Goal: Information Seeking & Learning: Learn about a topic

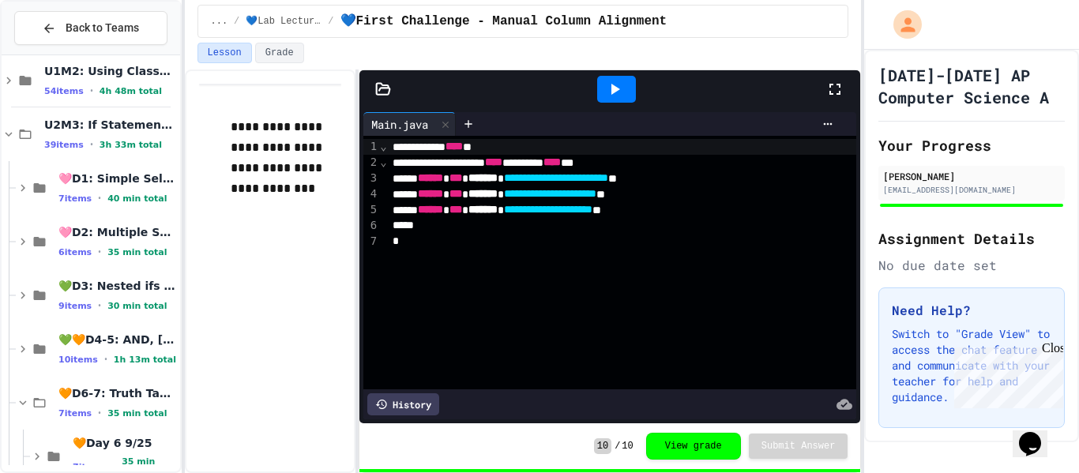
scroll to position [206, 0]
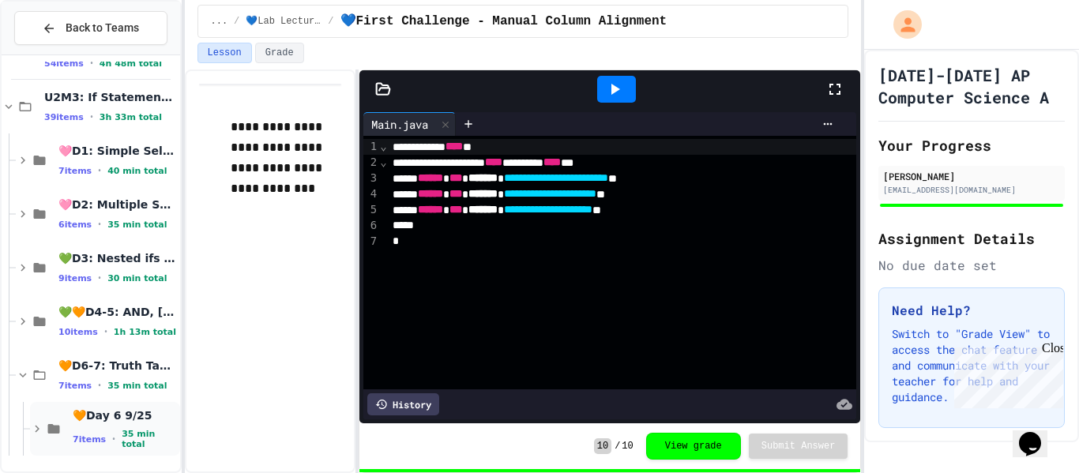
click at [58, 432] on icon at bounding box center [54, 428] width 12 height 9
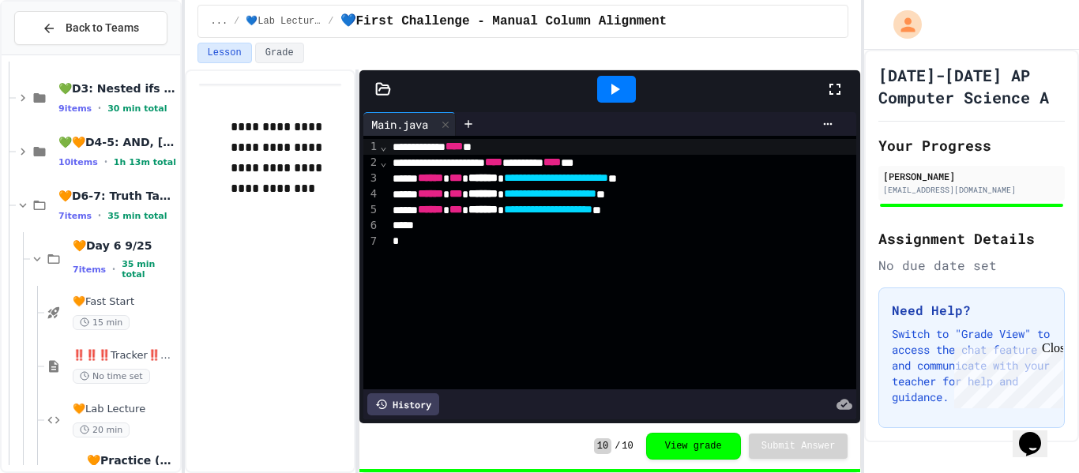
scroll to position [421, 0]
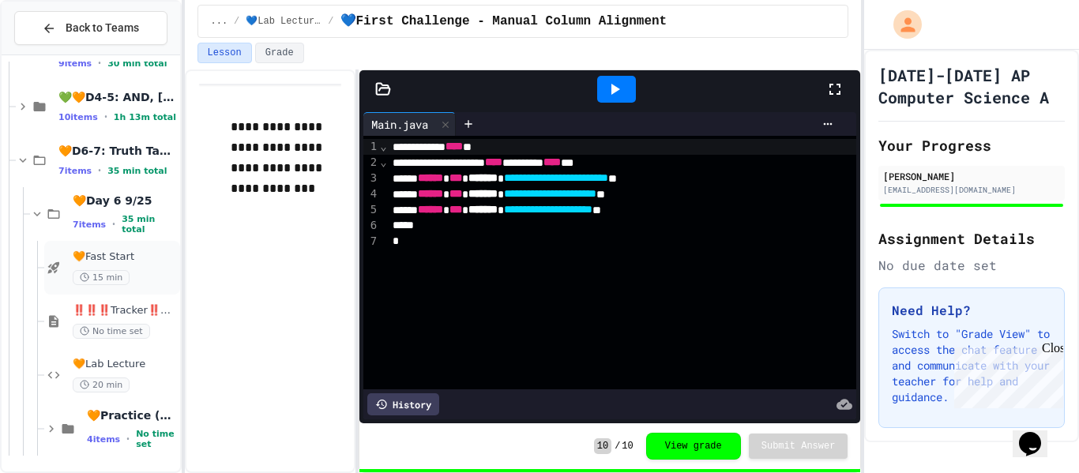
click at [51, 272] on icon at bounding box center [54, 268] width 12 height 12
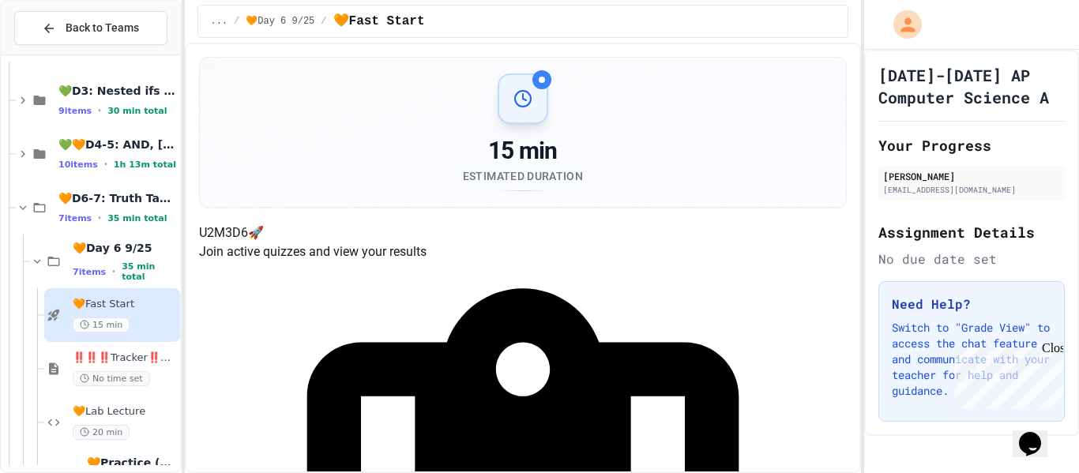
scroll to position [378, 0]
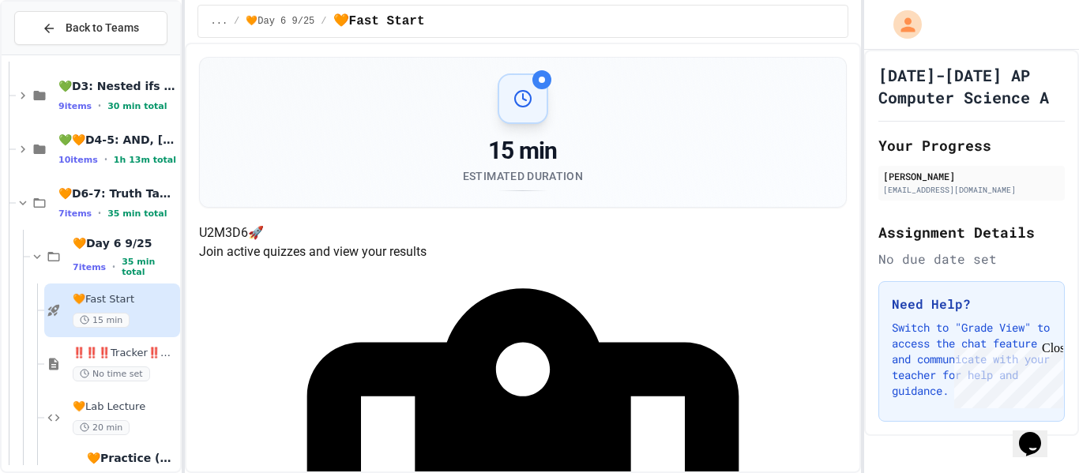
click at [61, 171] on div at bounding box center [91, 85] width 178 height 805
click at [48, 155] on icon at bounding box center [39, 149] width 19 height 14
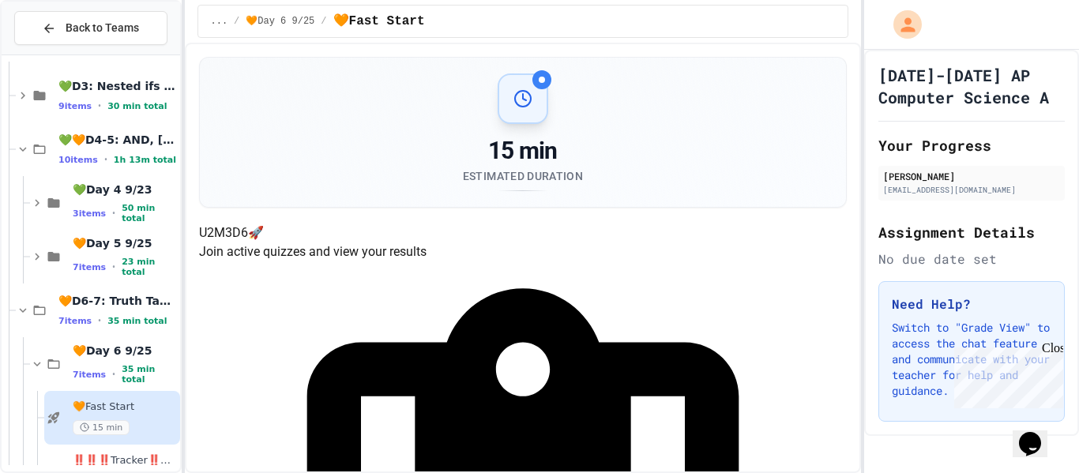
scroll to position [401, 0]
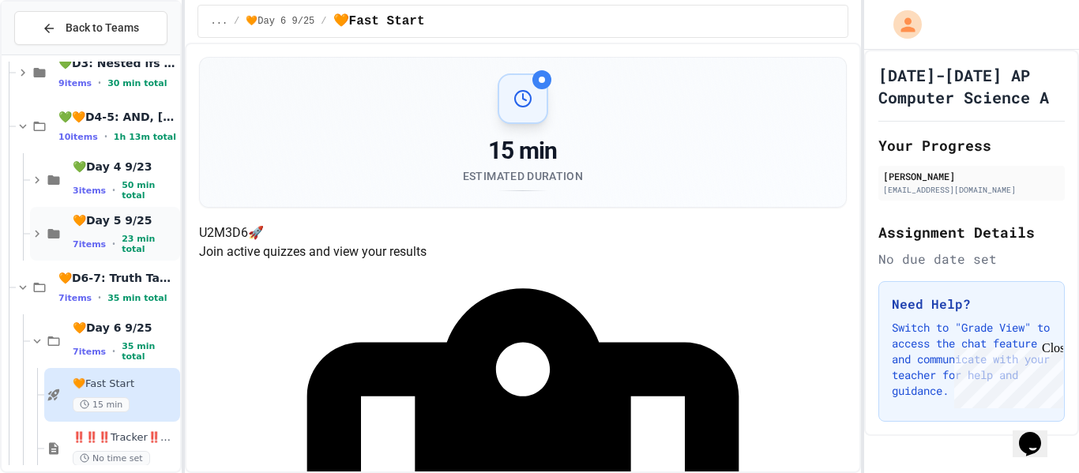
click at [40, 234] on icon at bounding box center [37, 234] width 14 height 14
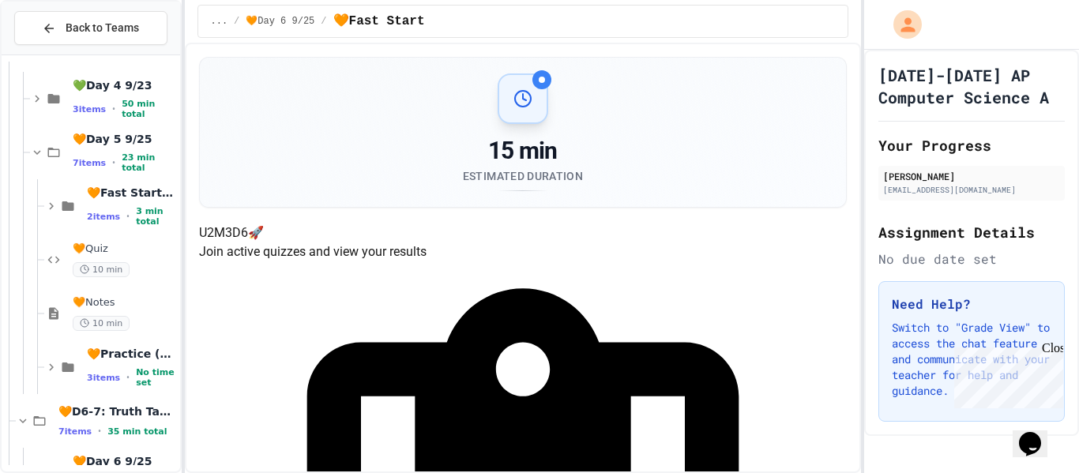
scroll to position [477, 0]
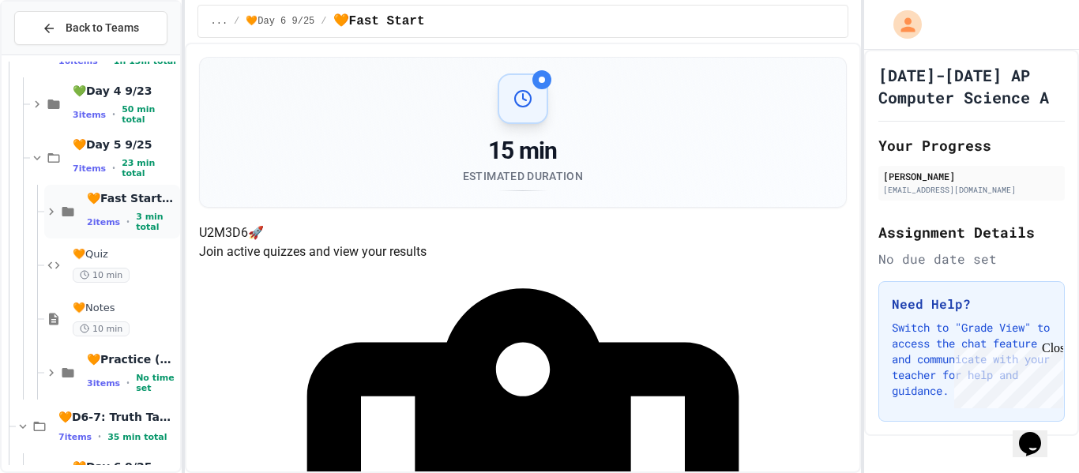
click at [51, 212] on icon at bounding box center [51, 211] width 14 height 14
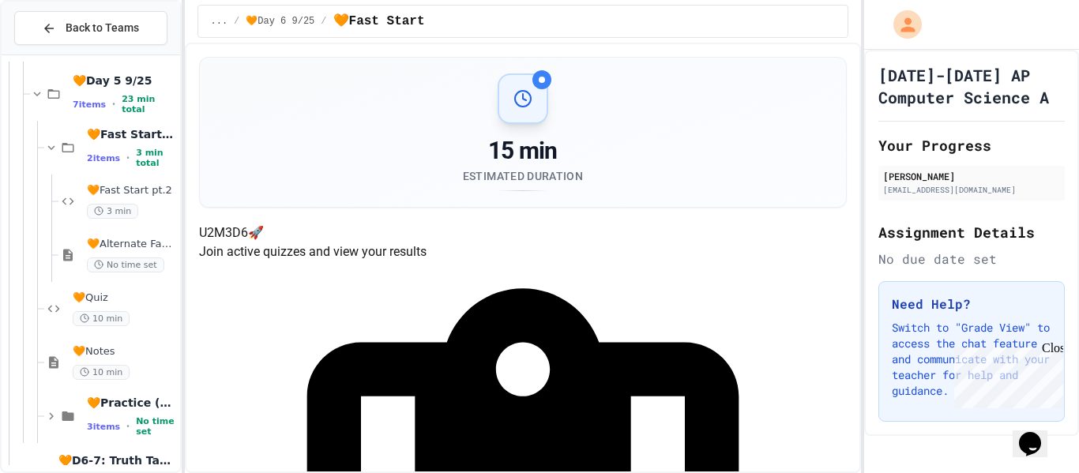
scroll to position [546, 0]
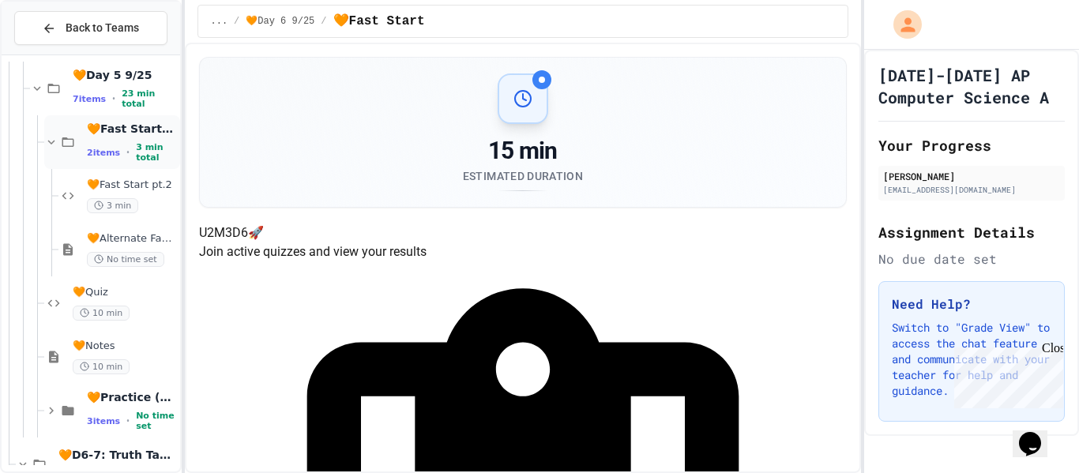
click at [54, 142] on icon at bounding box center [51, 142] width 14 height 14
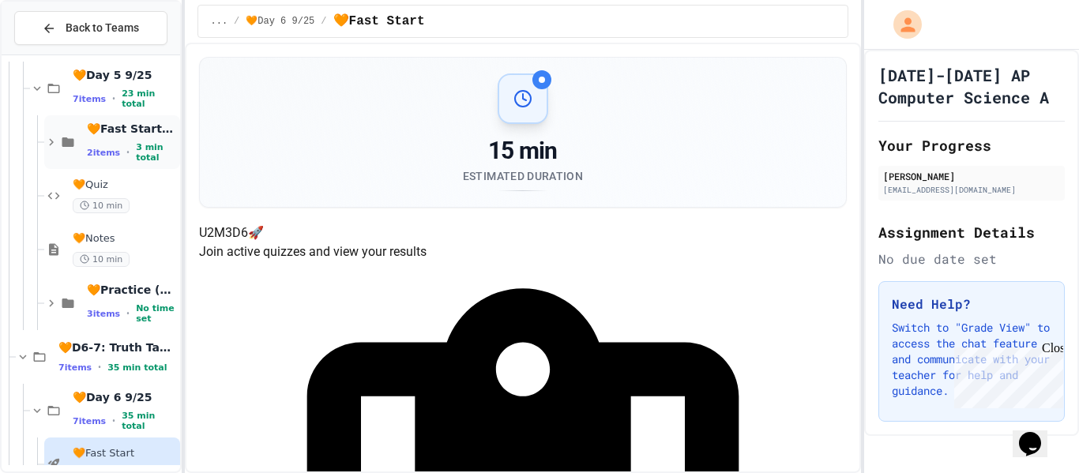
click at [62, 166] on div "🧡Fast Start (10 mins) 2 items • 3 min total" at bounding box center [112, 142] width 136 height 54
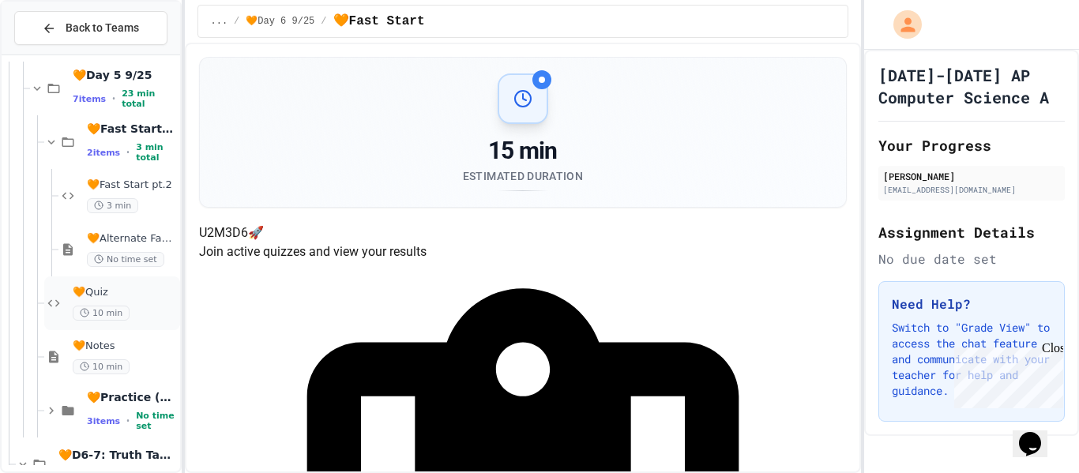
click at [67, 288] on div "🧡Quiz 10 min" at bounding box center [112, 303] width 136 height 54
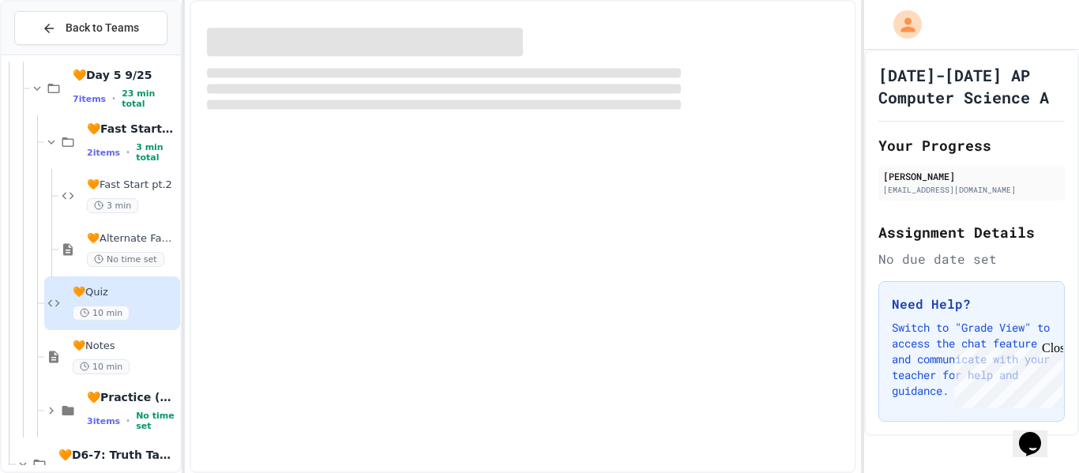
click at [68, 295] on div "🧡Quiz 10 min" at bounding box center [112, 303] width 136 height 54
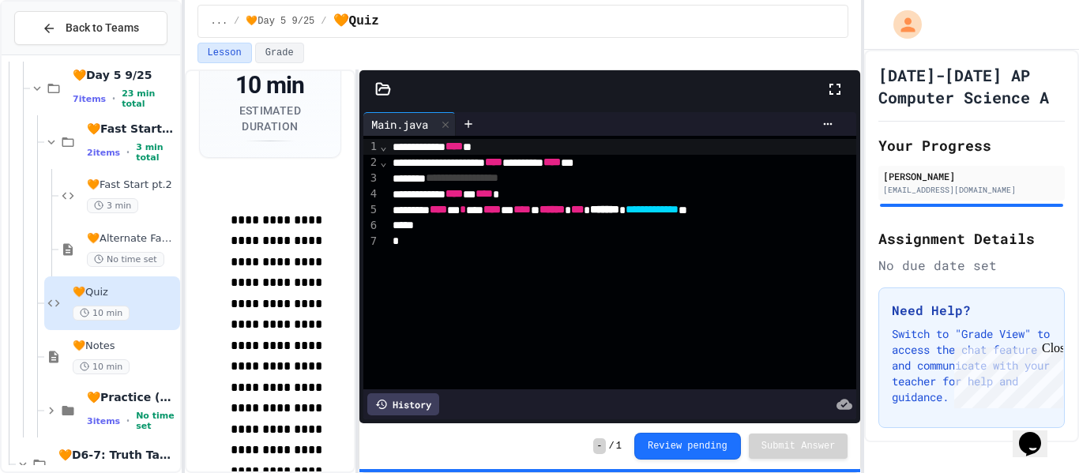
scroll to position [154, 0]
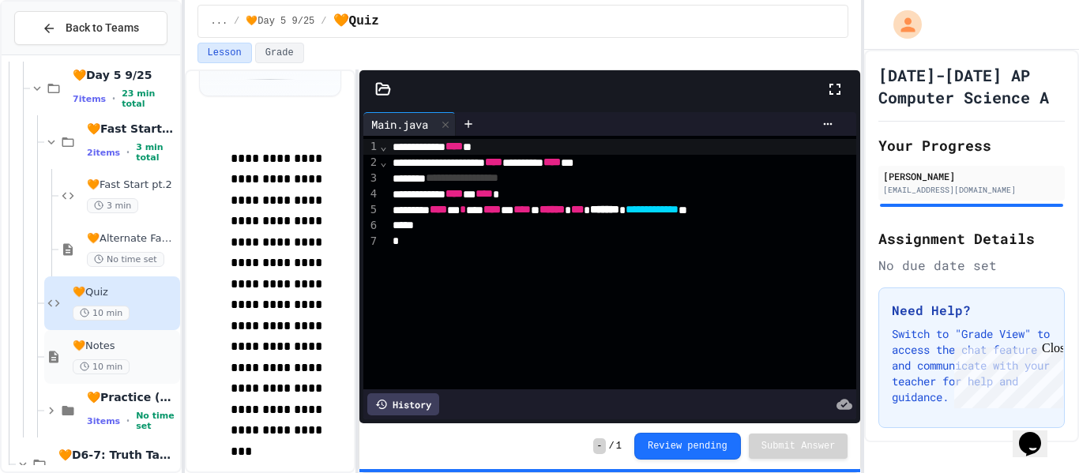
click at [67, 347] on div "🧡Notes 10 min" at bounding box center [112, 357] width 136 height 54
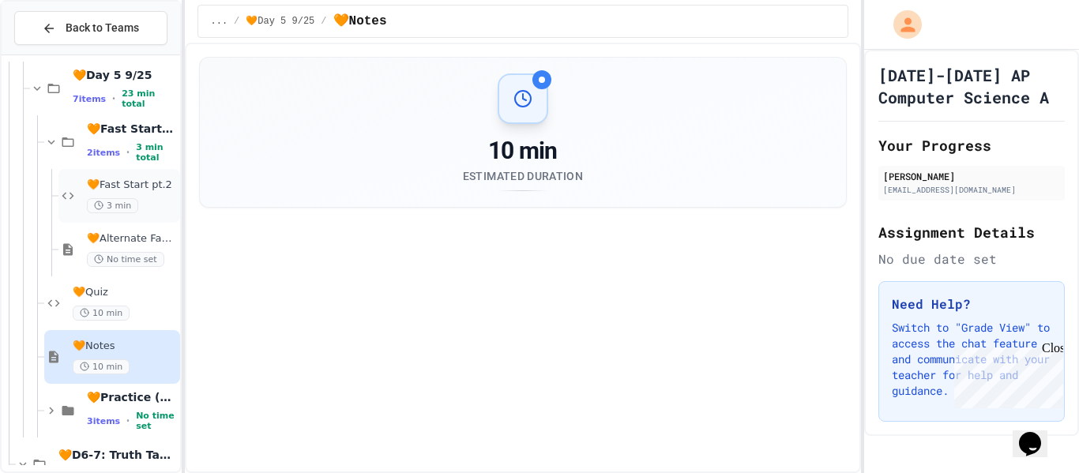
click at [78, 223] on div "🧡Fast Start pt.2 3 min" at bounding box center [119, 196] width 122 height 54
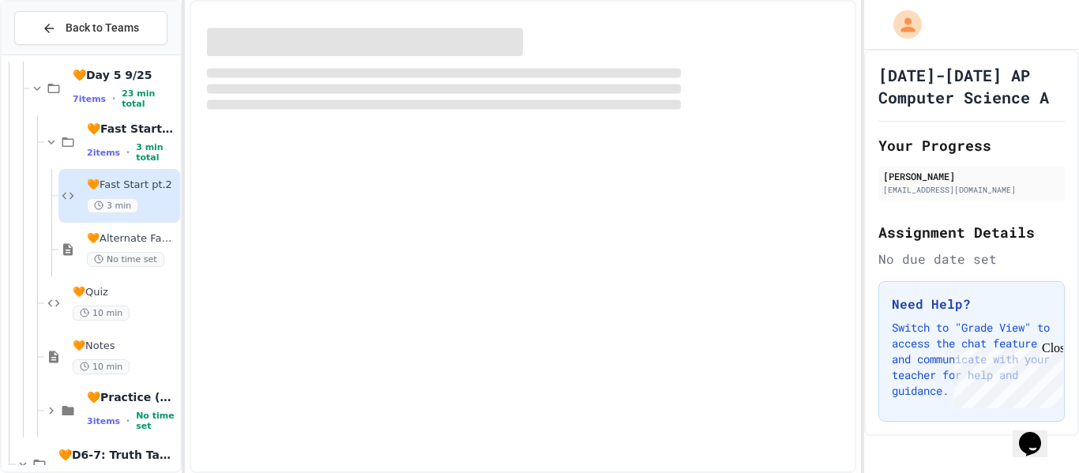
scroll to position [469, 0]
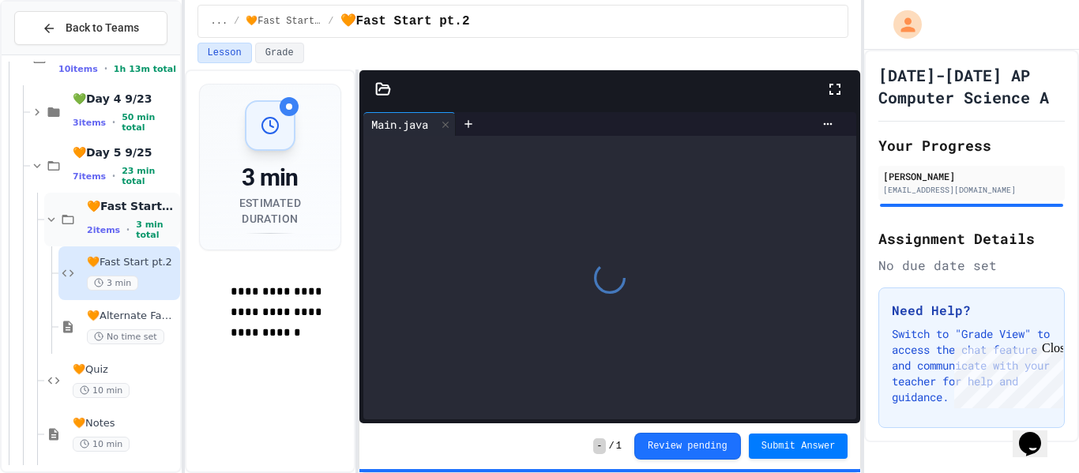
click at [71, 234] on div "🧡Fast Start (10 mins) 2 items • 3 min total" at bounding box center [112, 220] width 136 height 54
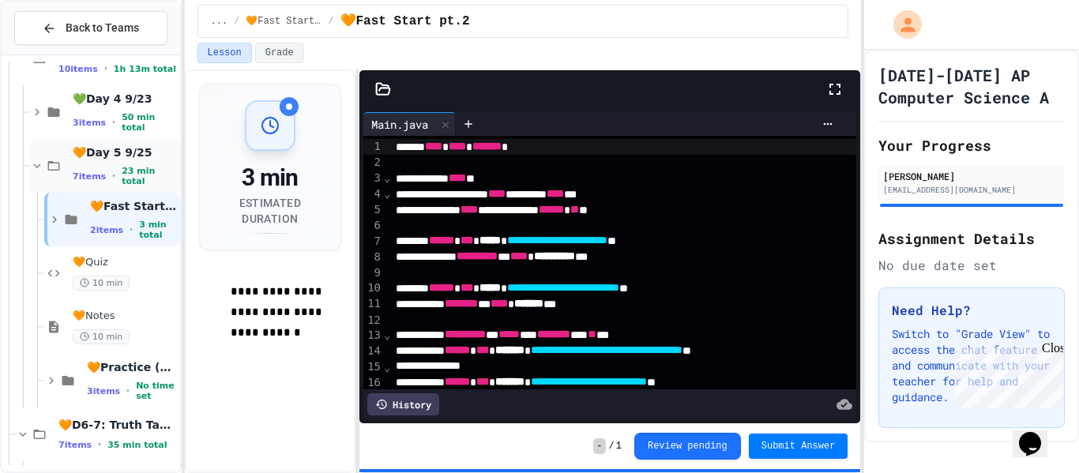
click at [42, 166] on icon at bounding box center [37, 166] width 14 height 14
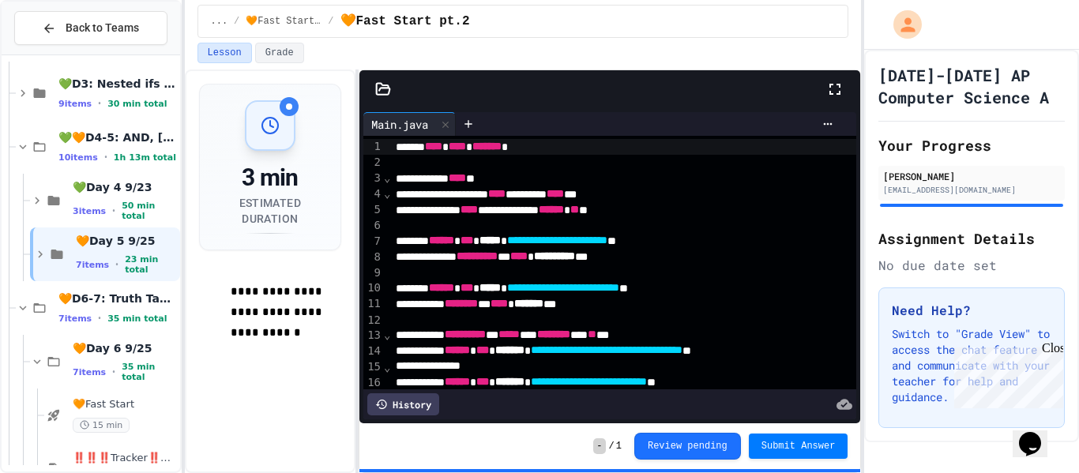
scroll to position [377, 0]
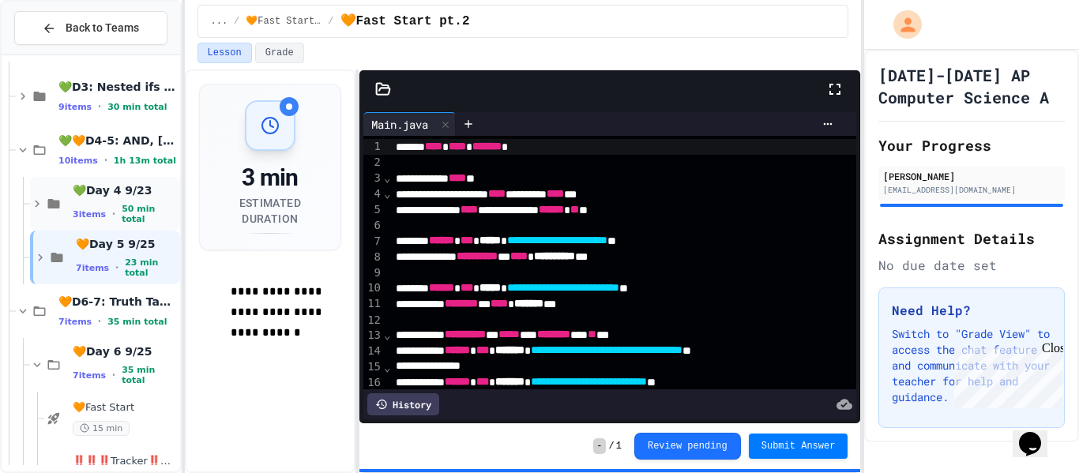
click at [59, 204] on icon at bounding box center [54, 203] width 12 height 9
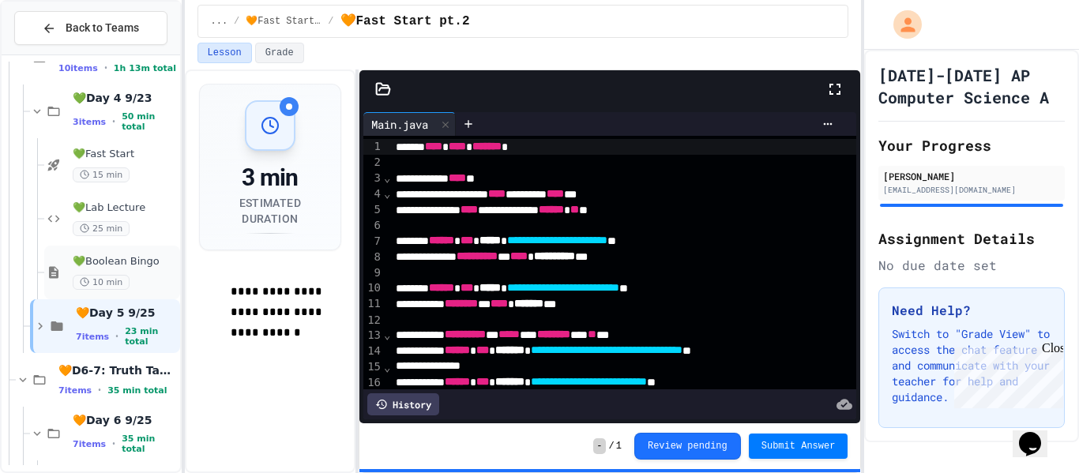
click at [62, 283] on div "💚Boolean Bingo 10 min" at bounding box center [112, 273] width 136 height 54
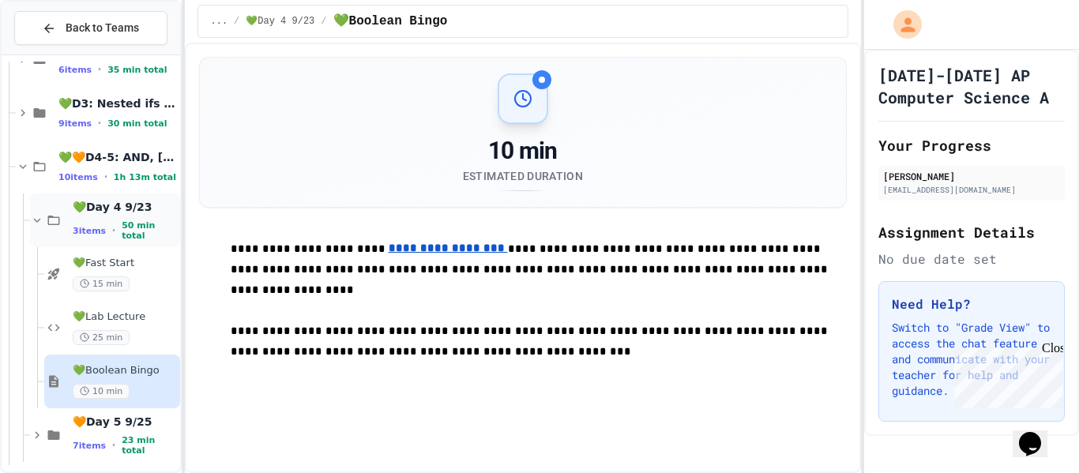
click at [37, 220] on icon at bounding box center [37, 220] width 14 height 14
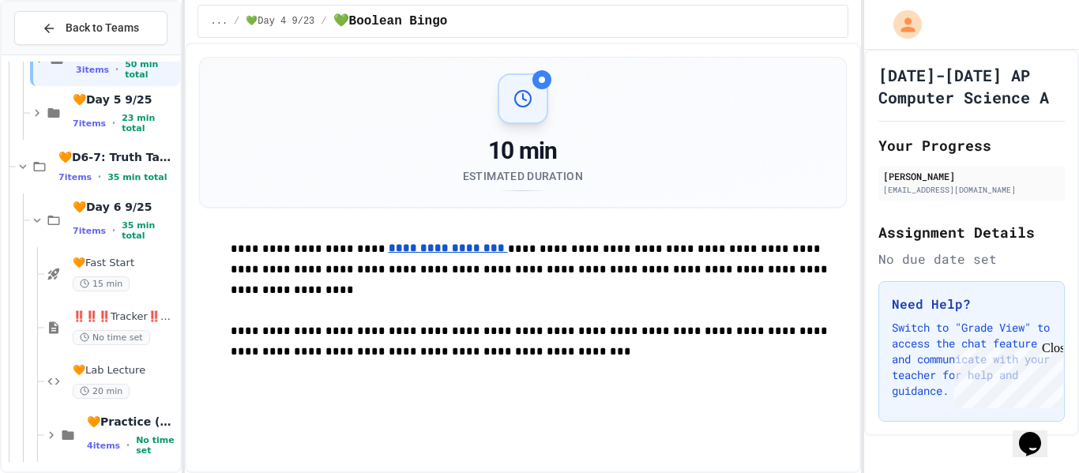
scroll to position [528, 0]
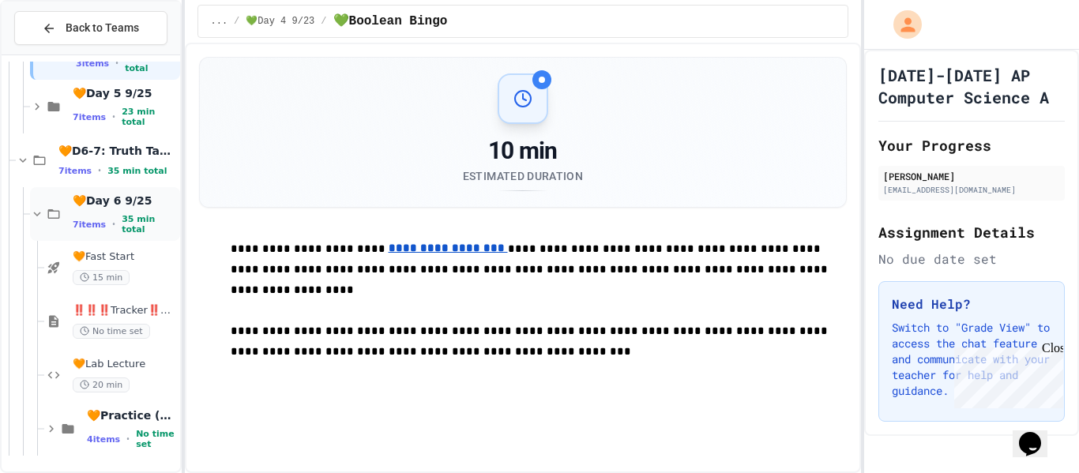
click at [62, 230] on div "🧡Day 6 9/25 7 items • 35 min total" at bounding box center [105, 214] width 150 height 54
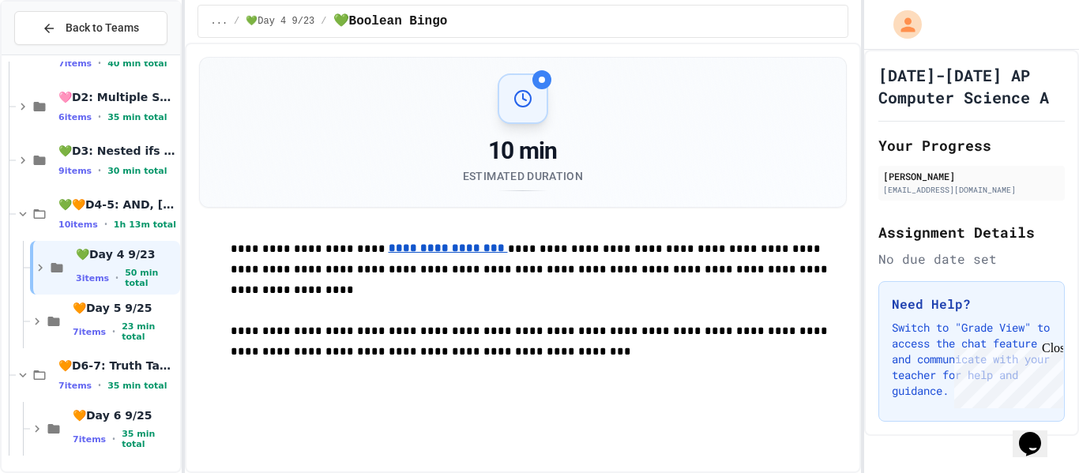
scroll to position [294, 0]
click at [24, 214] on icon at bounding box center [23, 214] width 7 height 5
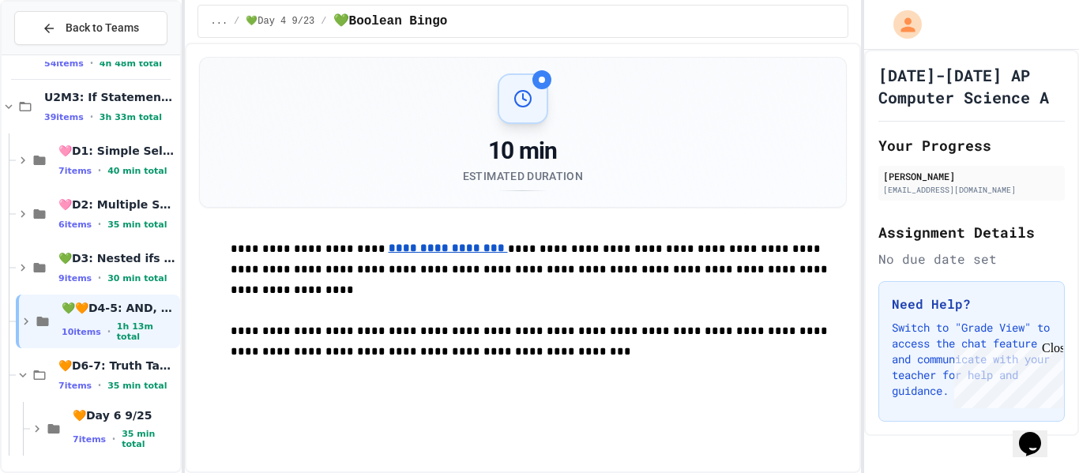
scroll to position [206, 0]
click at [28, 375] on icon at bounding box center [23, 375] width 14 height 14
